Goal: Find specific page/section: Find specific page/section

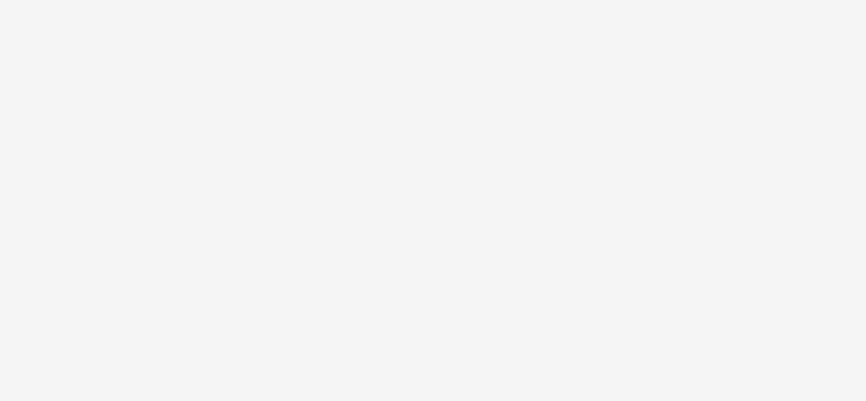
click at [549, 73] on body at bounding box center [433, 200] width 866 height 401
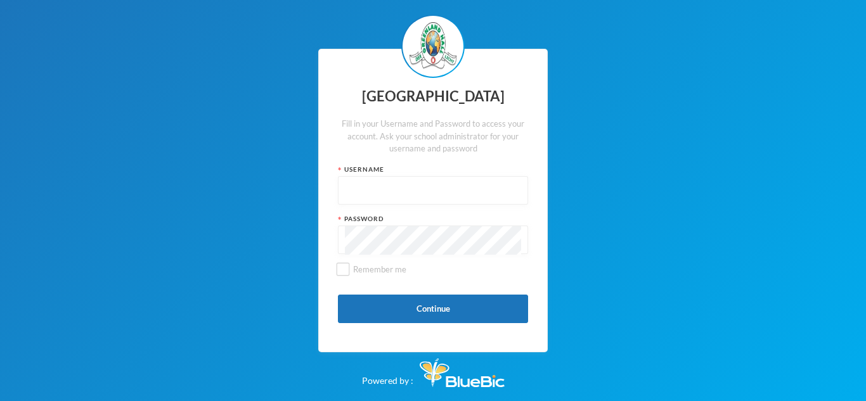
type input "admin"
click at [448, 312] on button "Continue" at bounding box center [433, 309] width 190 height 29
click at [384, 302] on button "Continue" at bounding box center [433, 309] width 190 height 29
click at [383, 300] on button "Continue" at bounding box center [433, 309] width 190 height 29
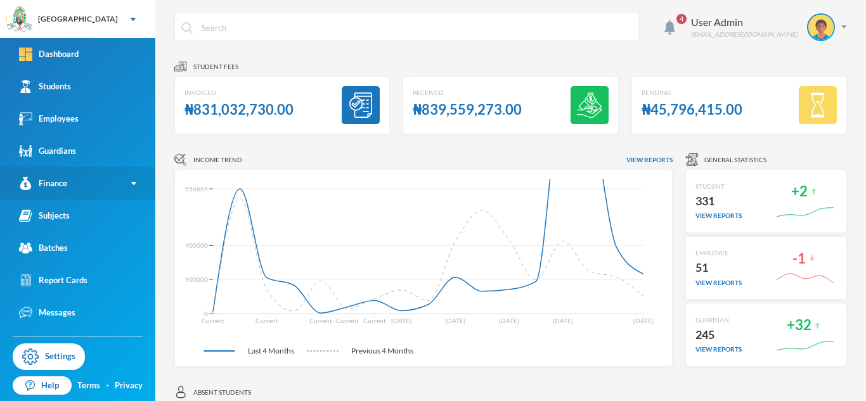
click at [132, 186] on link "Finance" at bounding box center [77, 183] width 155 height 32
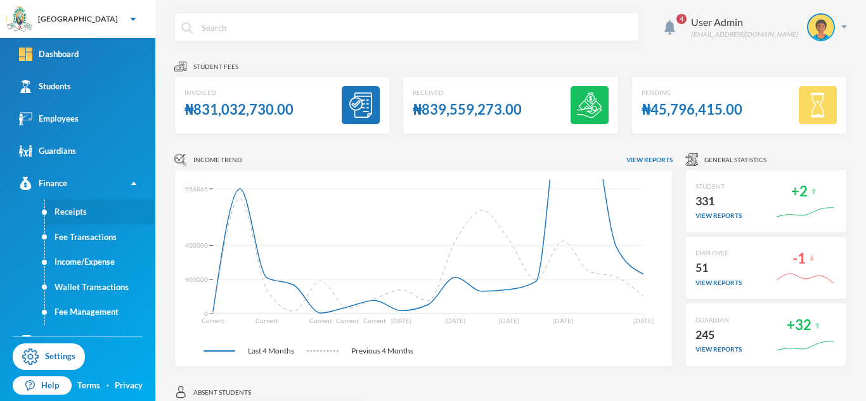
click at [75, 217] on link "Receipts" at bounding box center [100, 212] width 110 height 25
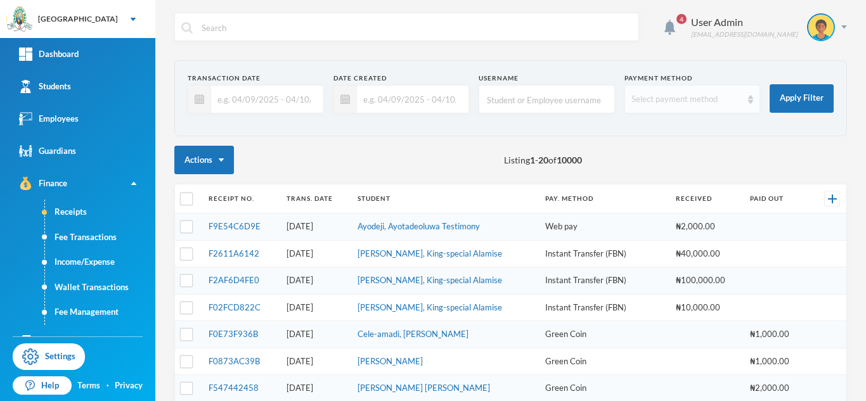
checkbox input "false"
click at [755, 100] on div "Select payment method" at bounding box center [693, 99] width 136 height 29
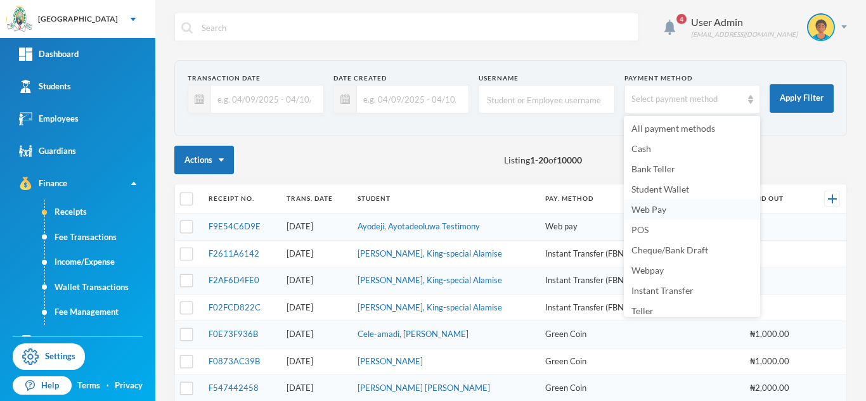
click at [648, 209] on span "Web Pay" at bounding box center [649, 209] width 35 height 11
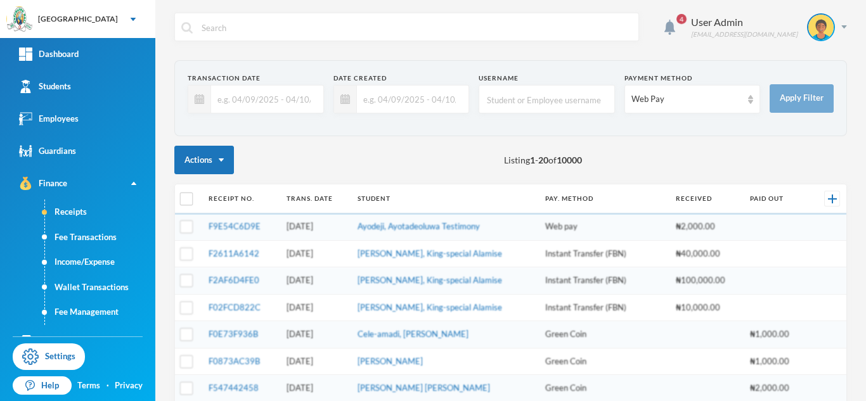
click at [219, 93] on input "text" at bounding box center [264, 99] width 106 height 29
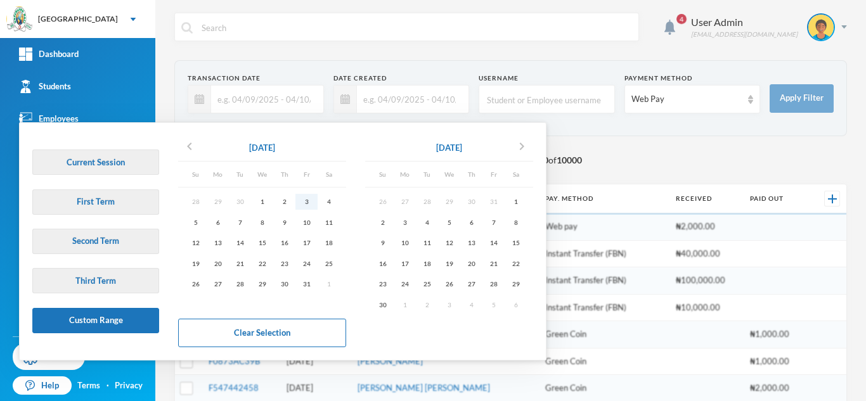
click at [307, 204] on div "3" at bounding box center [307, 202] width 22 height 16
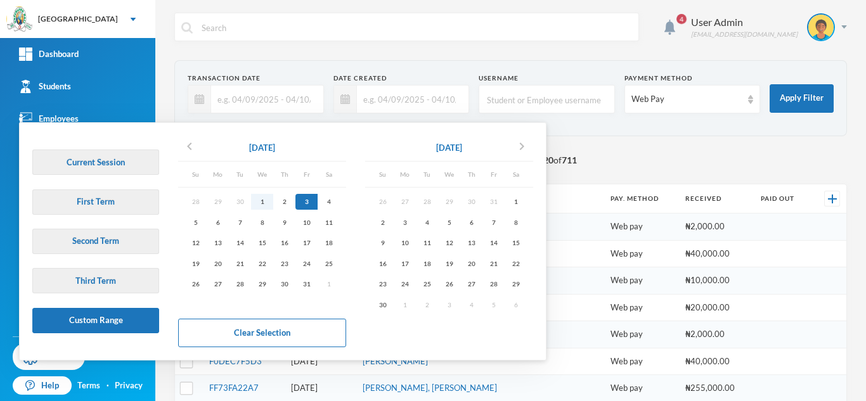
click at [265, 202] on div "1" at bounding box center [262, 202] width 22 height 16
click at [310, 284] on div "31" at bounding box center [307, 285] width 22 height 16
type input "[DATE] - [DATE]"
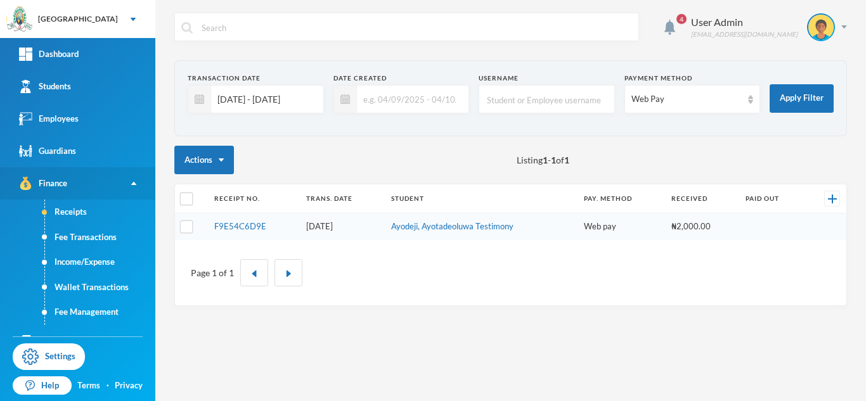
click at [136, 181] on link "Finance" at bounding box center [77, 183] width 155 height 32
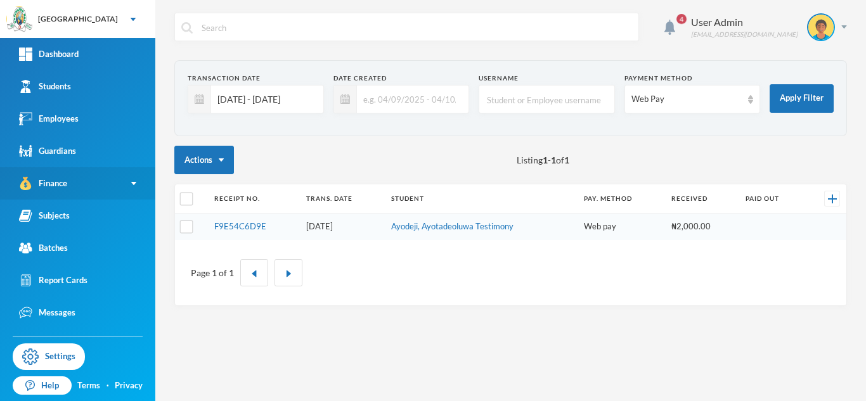
click at [131, 179] on link "Finance" at bounding box center [77, 183] width 155 height 32
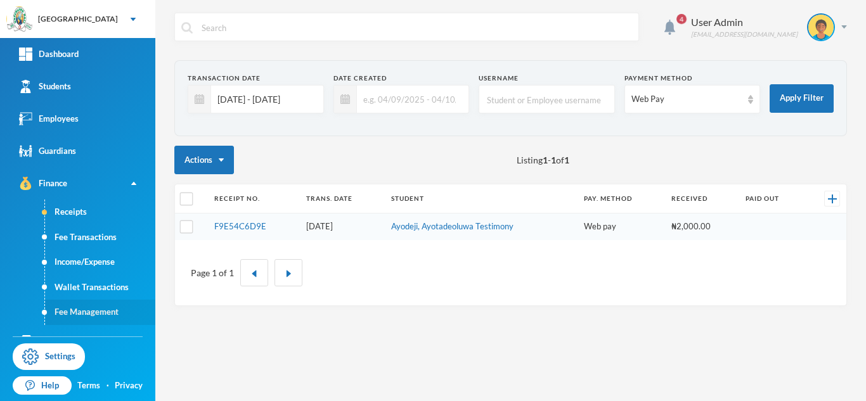
click at [100, 310] on link "Fee Management" at bounding box center [100, 312] width 110 height 25
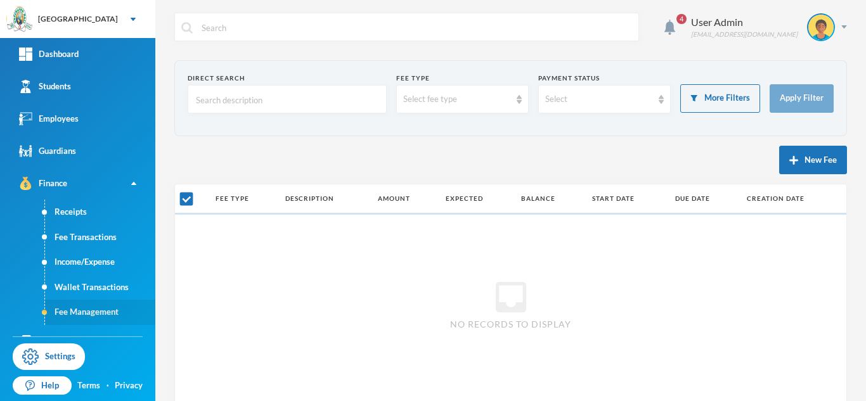
checkbox input "false"
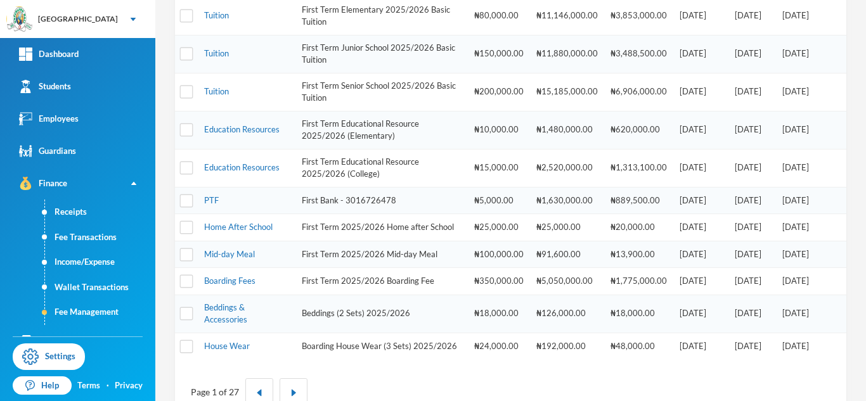
scroll to position [529, 0]
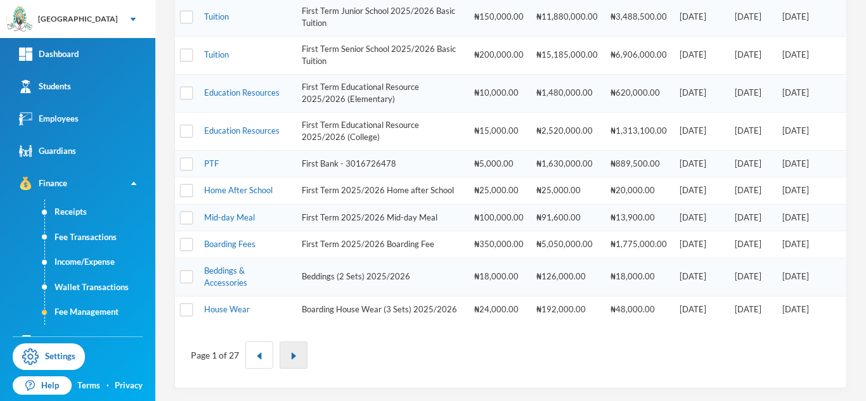
click at [290, 354] on img "button" at bounding box center [294, 357] width 8 height 8
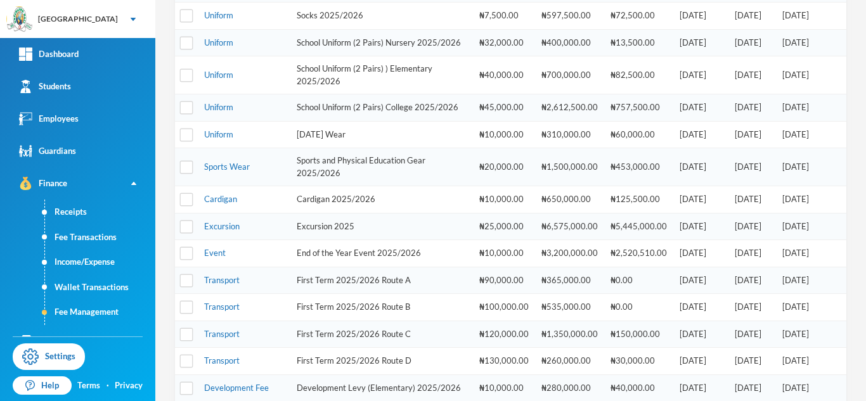
scroll to position [238, 0]
click at [230, 226] on link "Excursion" at bounding box center [222, 226] width 36 height 10
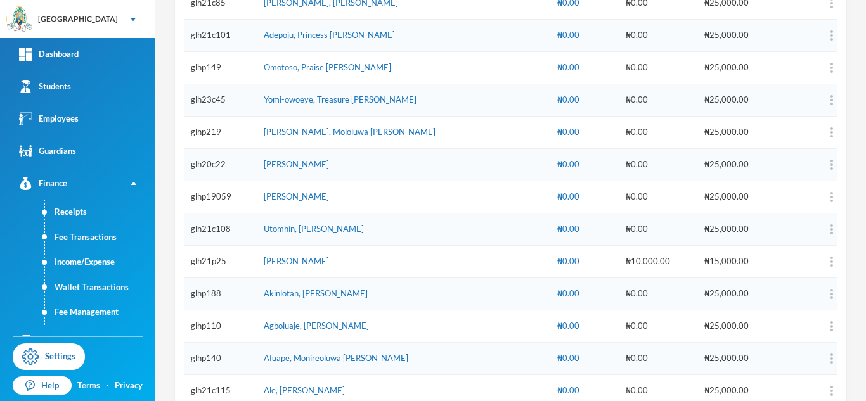
scroll to position [979, 0]
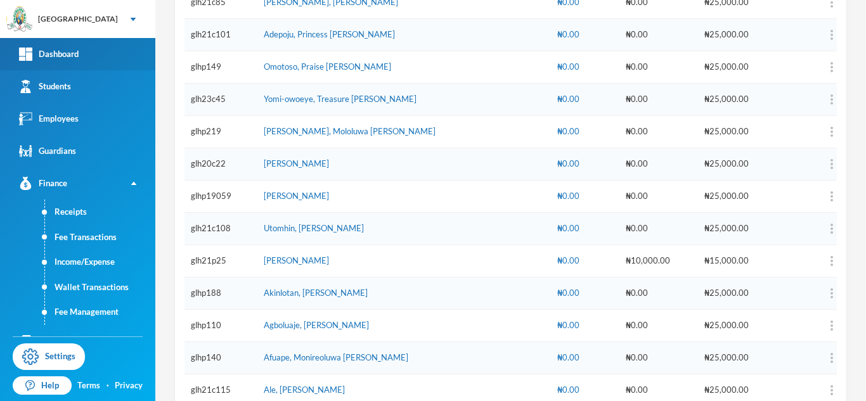
click at [56, 48] on div "Dashboard" at bounding box center [49, 54] width 60 height 13
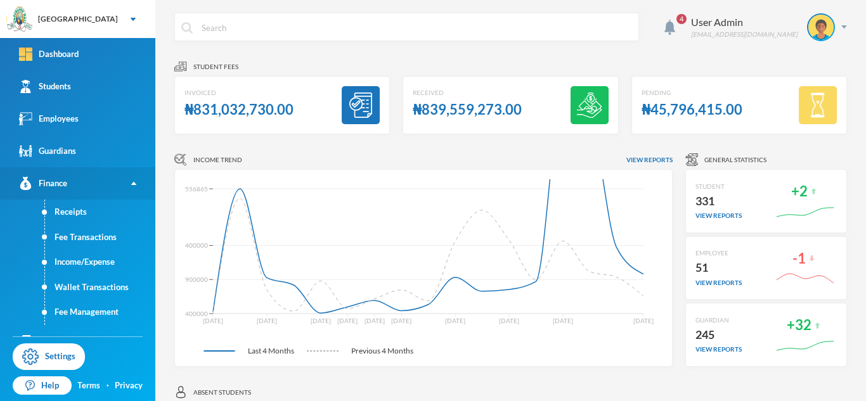
click at [134, 182] on img at bounding box center [133, 183] width 5 height 3
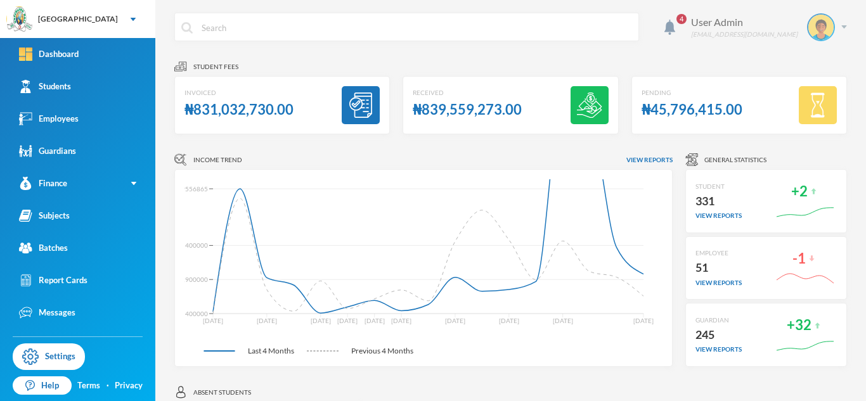
click at [754, 30] on div "[EMAIL_ADDRESS][DOMAIN_NAME]" at bounding box center [744, 35] width 107 height 10
click at [675, 31] on img at bounding box center [670, 27] width 11 height 15
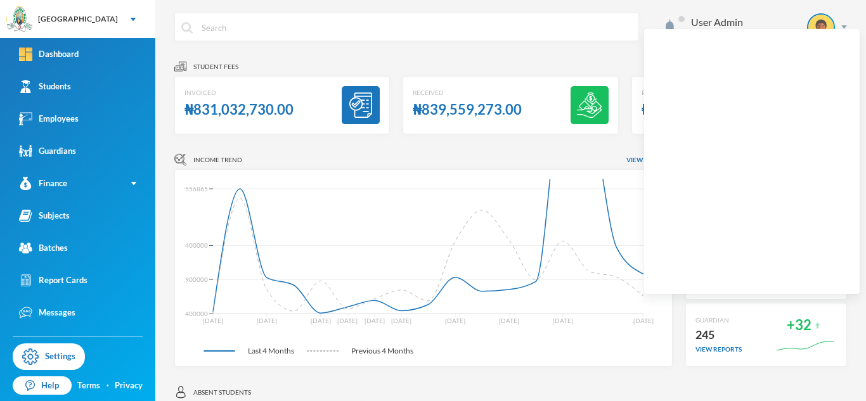
click at [497, 45] on div "User Admin [EMAIL_ADDRESS][DOMAIN_NAME]" at bounding box center [510, 37] width 673 height 48
